Goal: Information Seeking & Learning: Learn about a topic

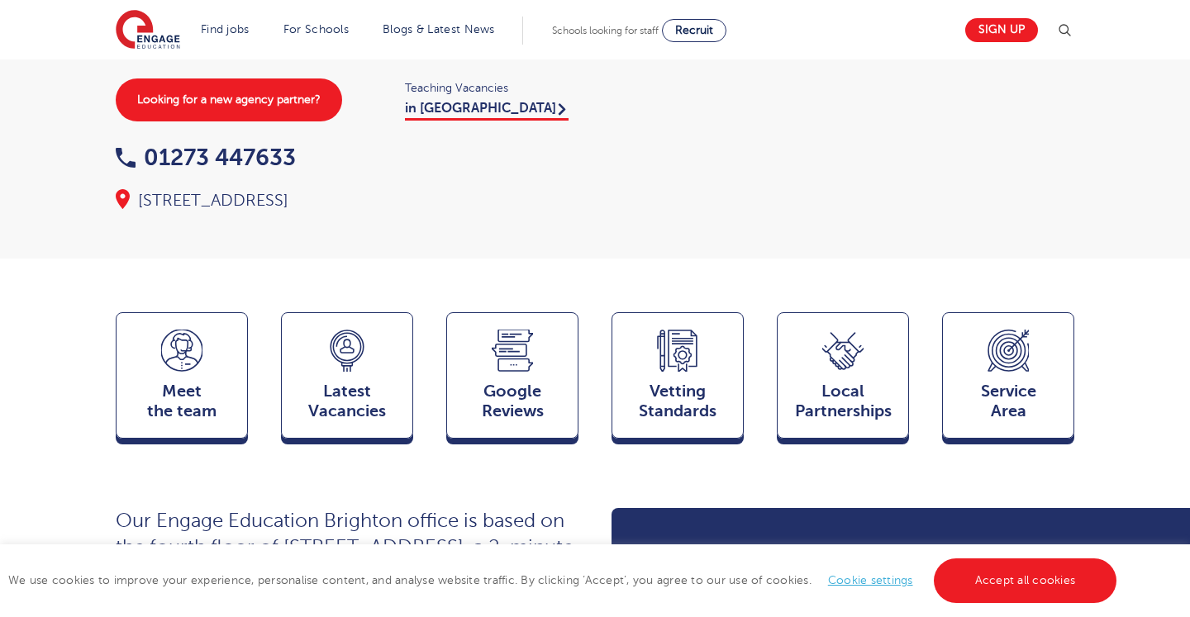
scroll to position [233, 0]
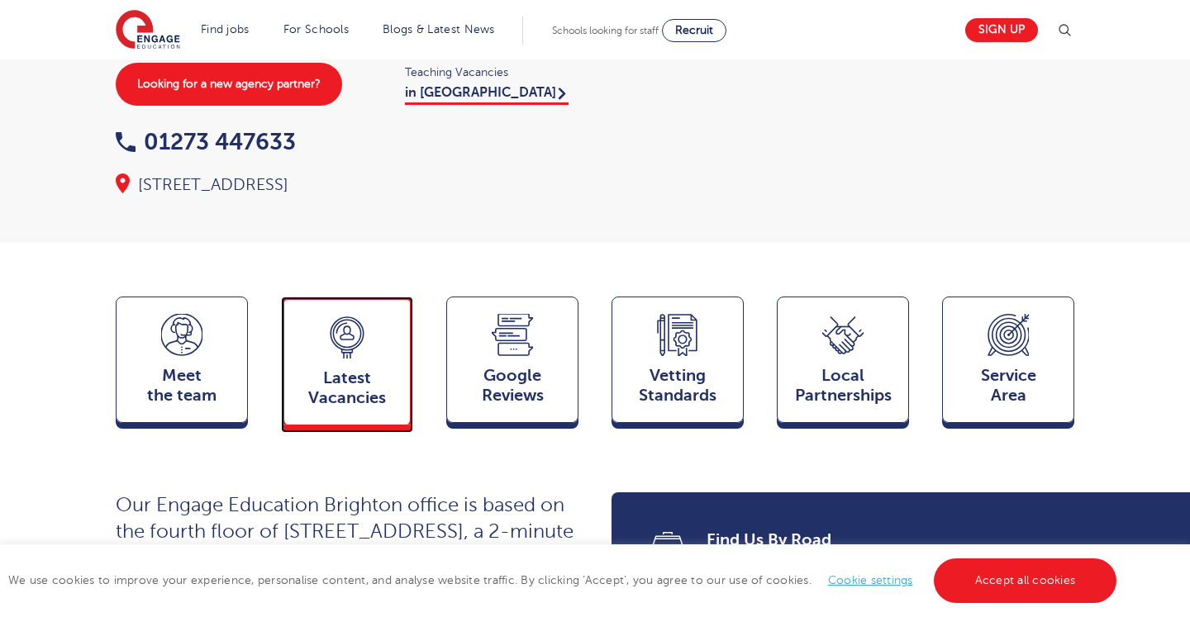
click at [349, 368] on span "Latest Vacancies" at bounding box center [346, 388] width 109 height 40
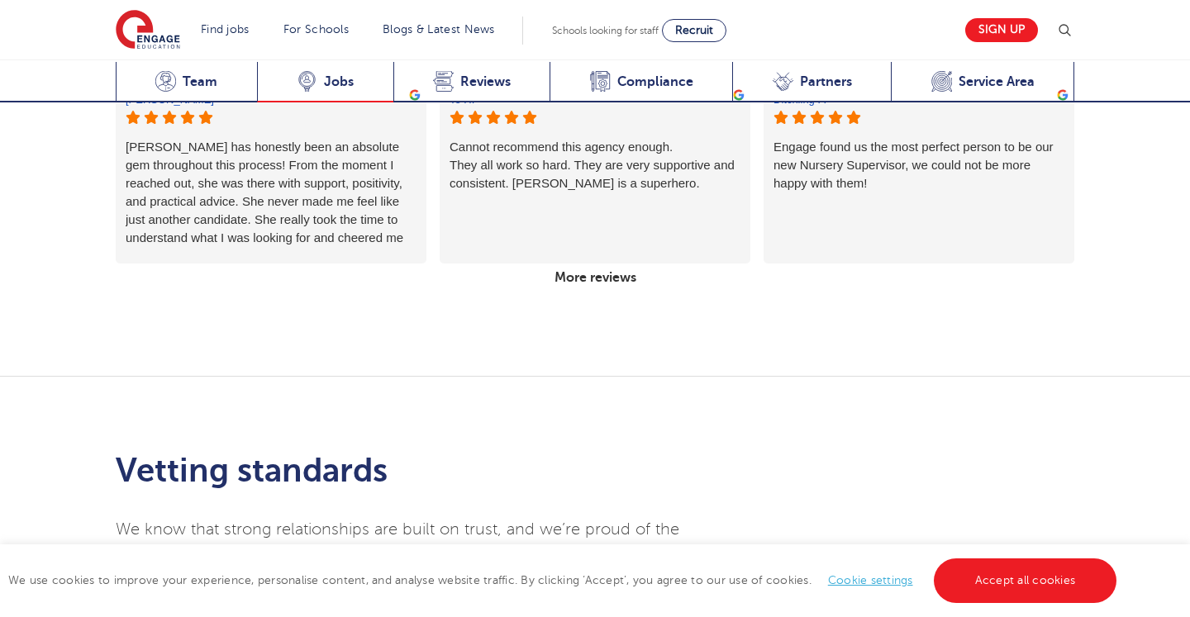
scroll to position [3157, 0]
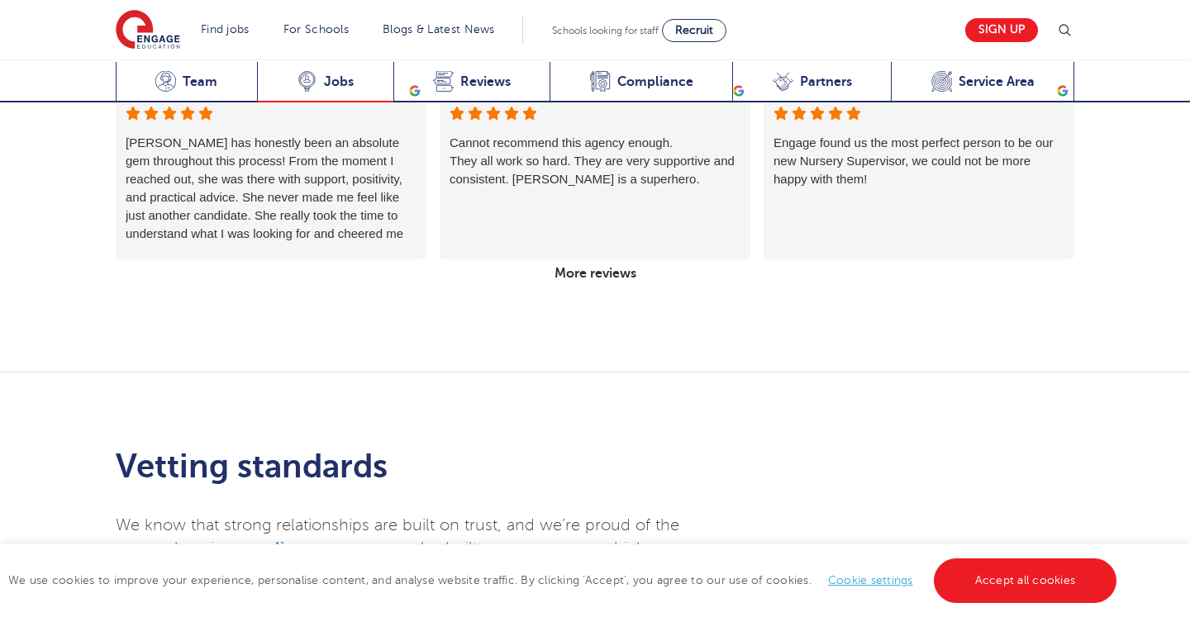
click at [325, 84] on span "Jobs" at bounding box center [339, 82] width 30 height 17
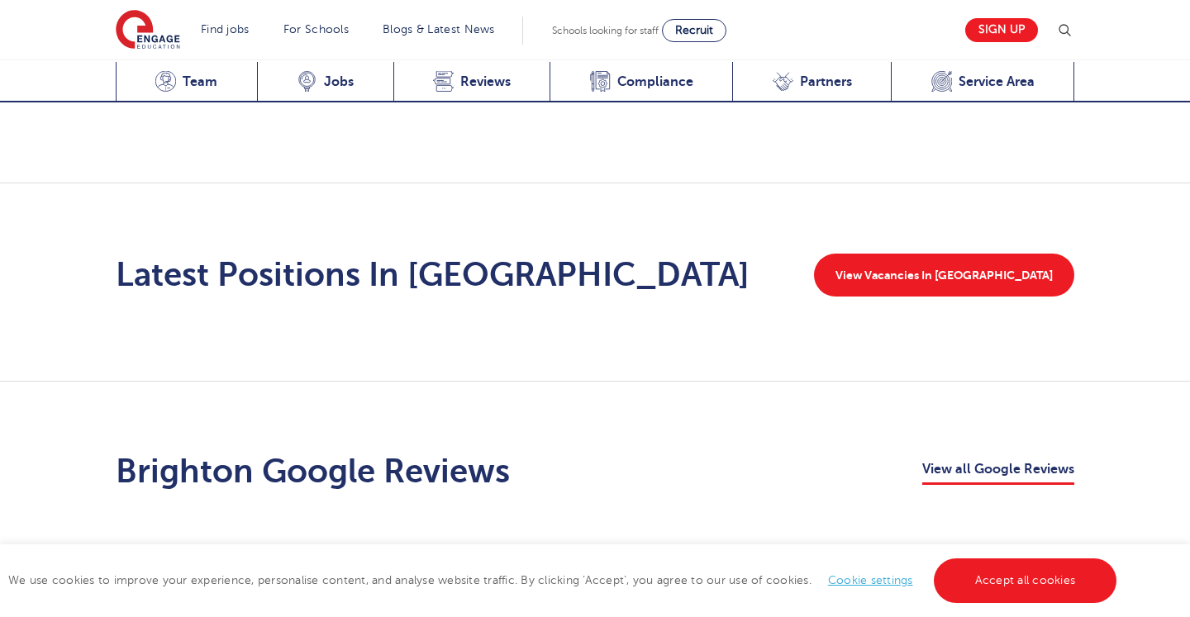
scroll to position [2606, 0]
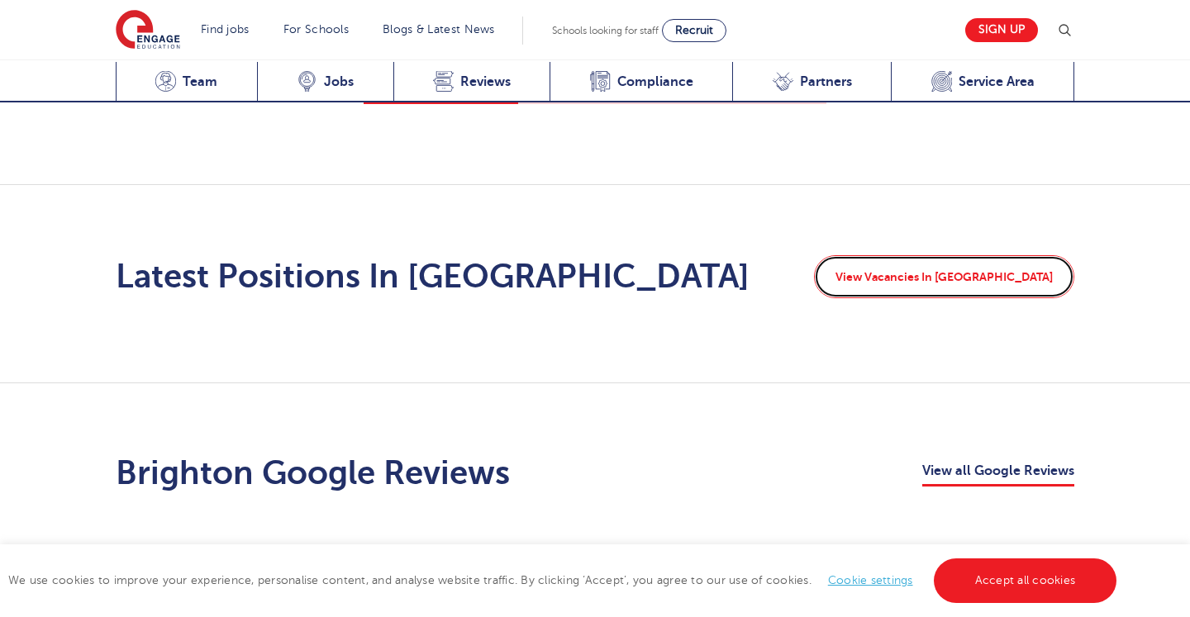
click at [952, 255] on link "View Vacancies In [GEOGRAPHIC_DATA]" at bounding box center [944, 276] width 260 height 43
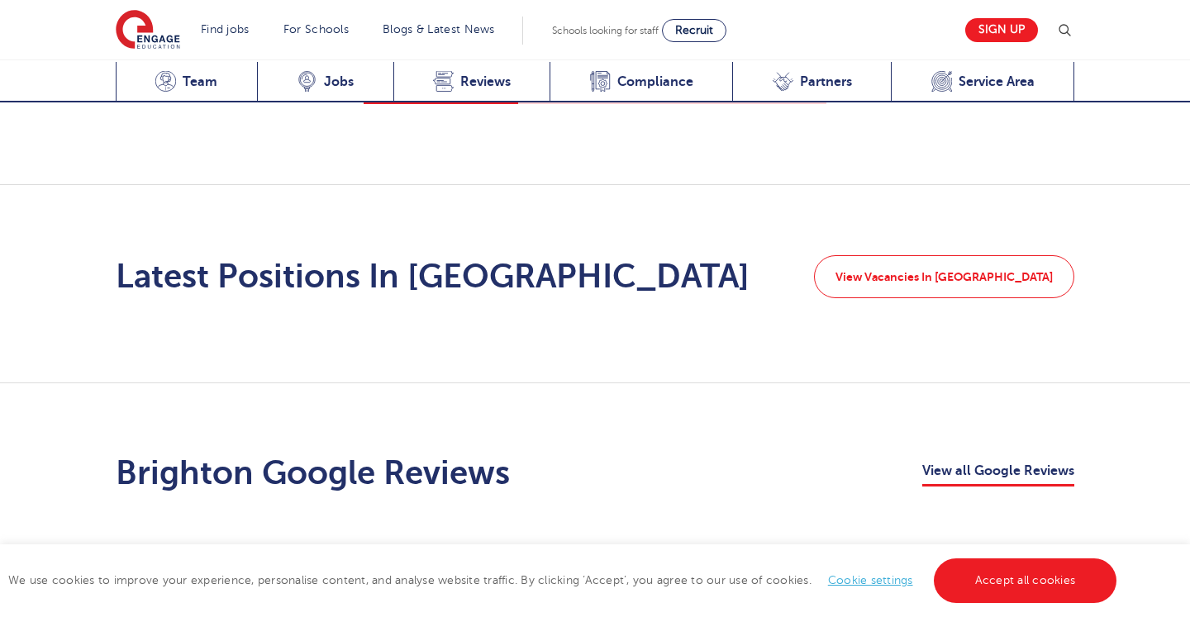
scroll to position [2698, 0]
